Goal: Navigation & Orientation: Find specific page/section

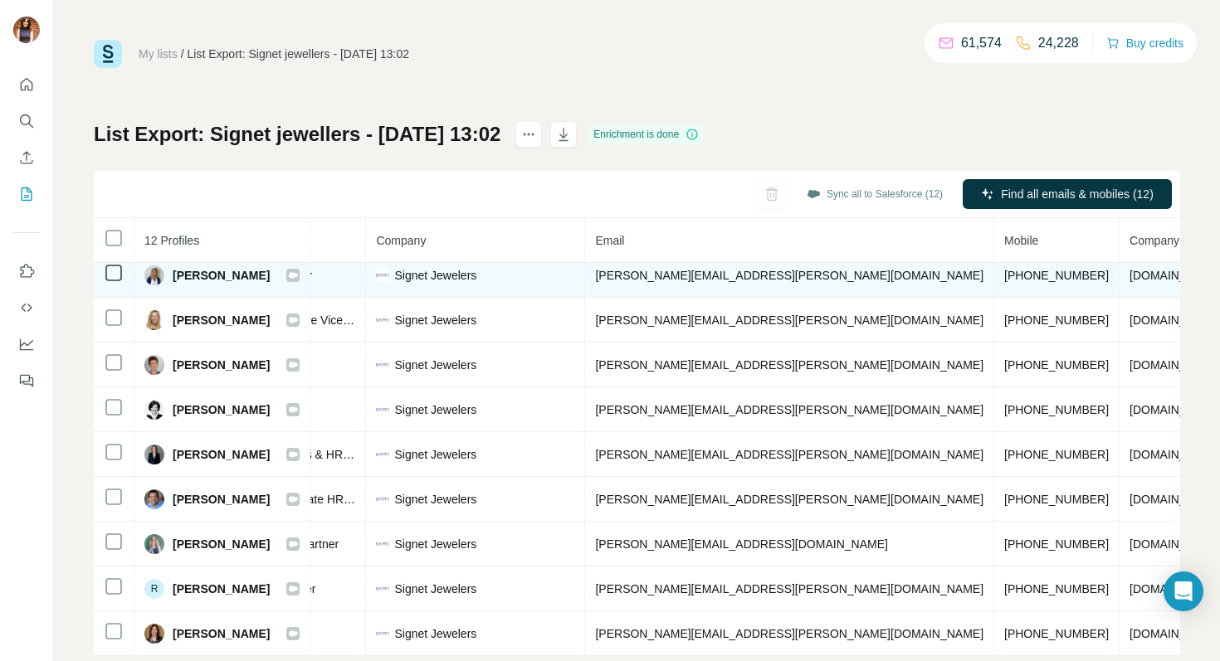
scroll to position [0, 359]
